Goal: Task Accomplishment & Management: Manage account settings

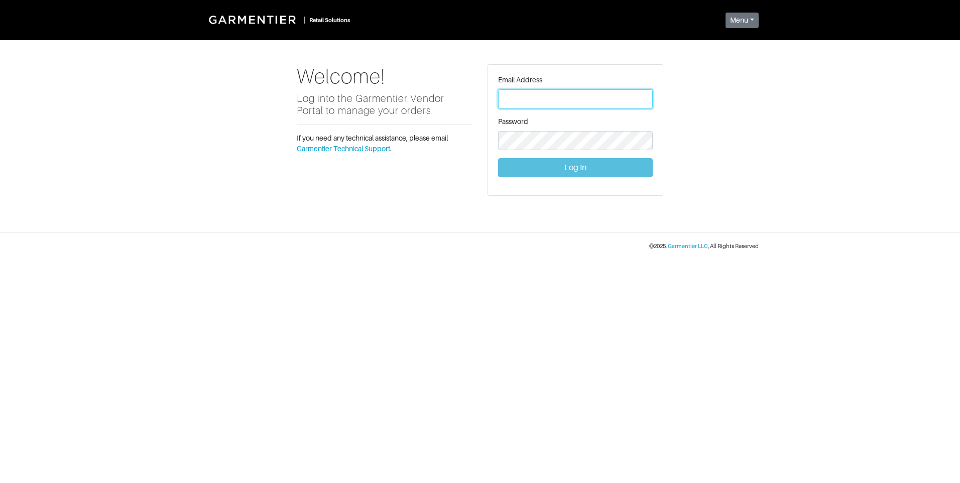
type input "[PERSON_NAME][EMAIL_ADDRESS][DOMAIN_NAME]"
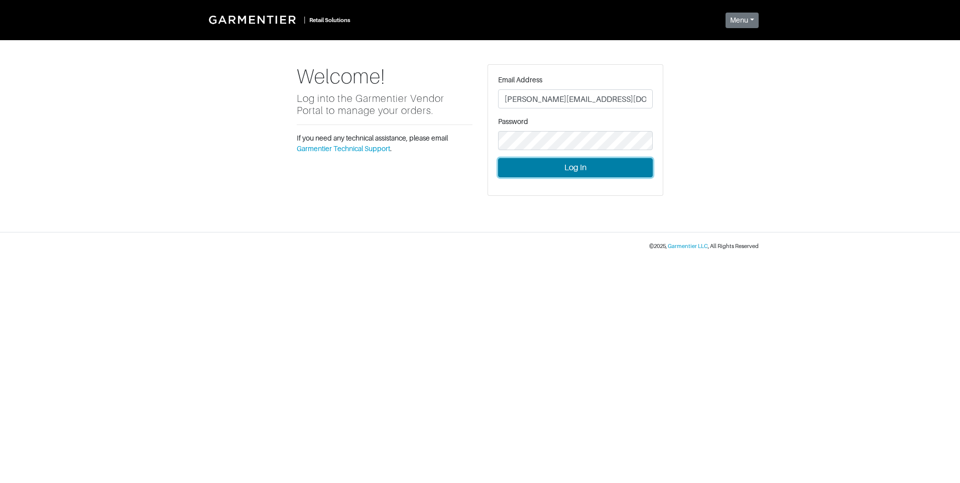
click at [587, 167] on button "Log In" at bounding box center [575, 167] width 155 height 19
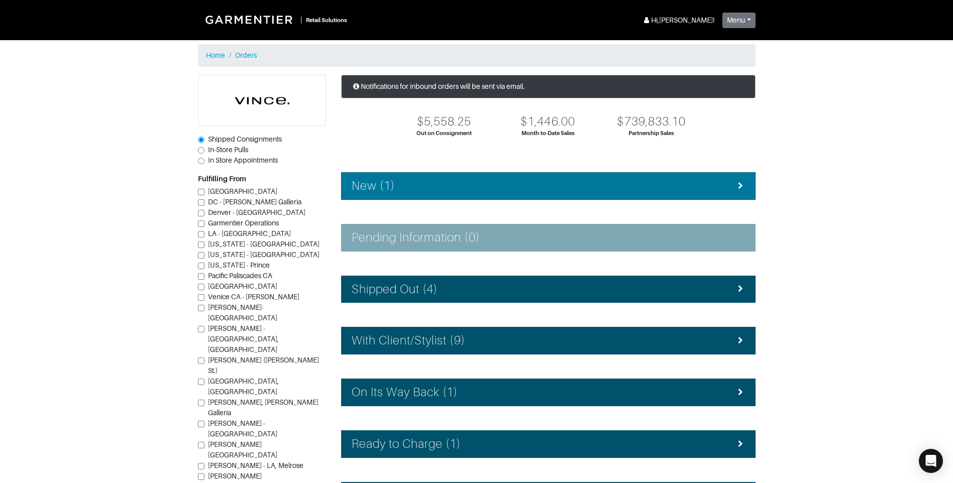
click at [573, 179] on div "New (1)" at bounding box center [547, 186] width 393 height 15
